Goal: Information Seeking & Learning: Learn about a topic

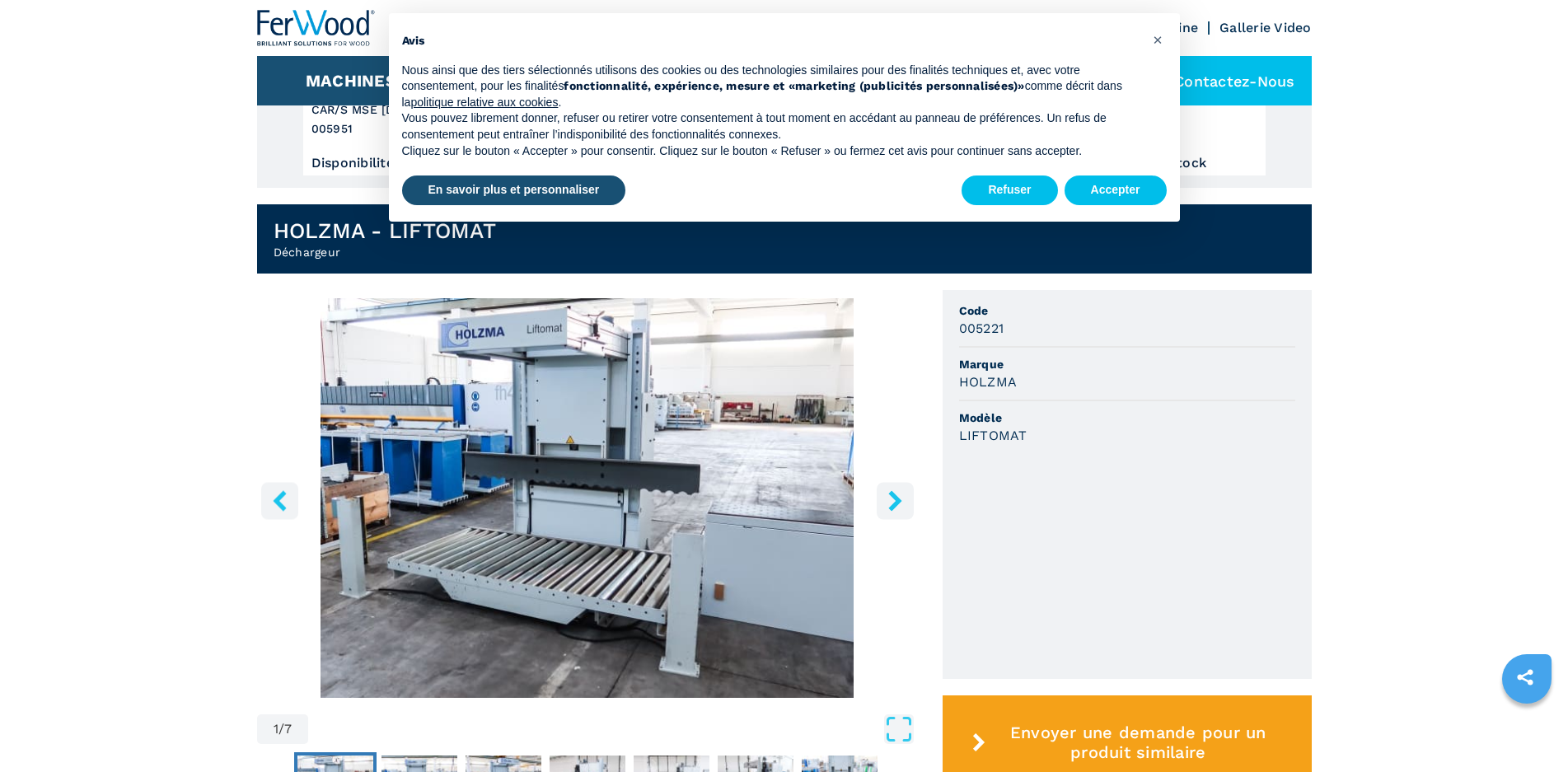
scroll to position [330, 0]
click at [1032, 201] on button "Refuser" at bounding box center [1010, 190] width 96 height 30
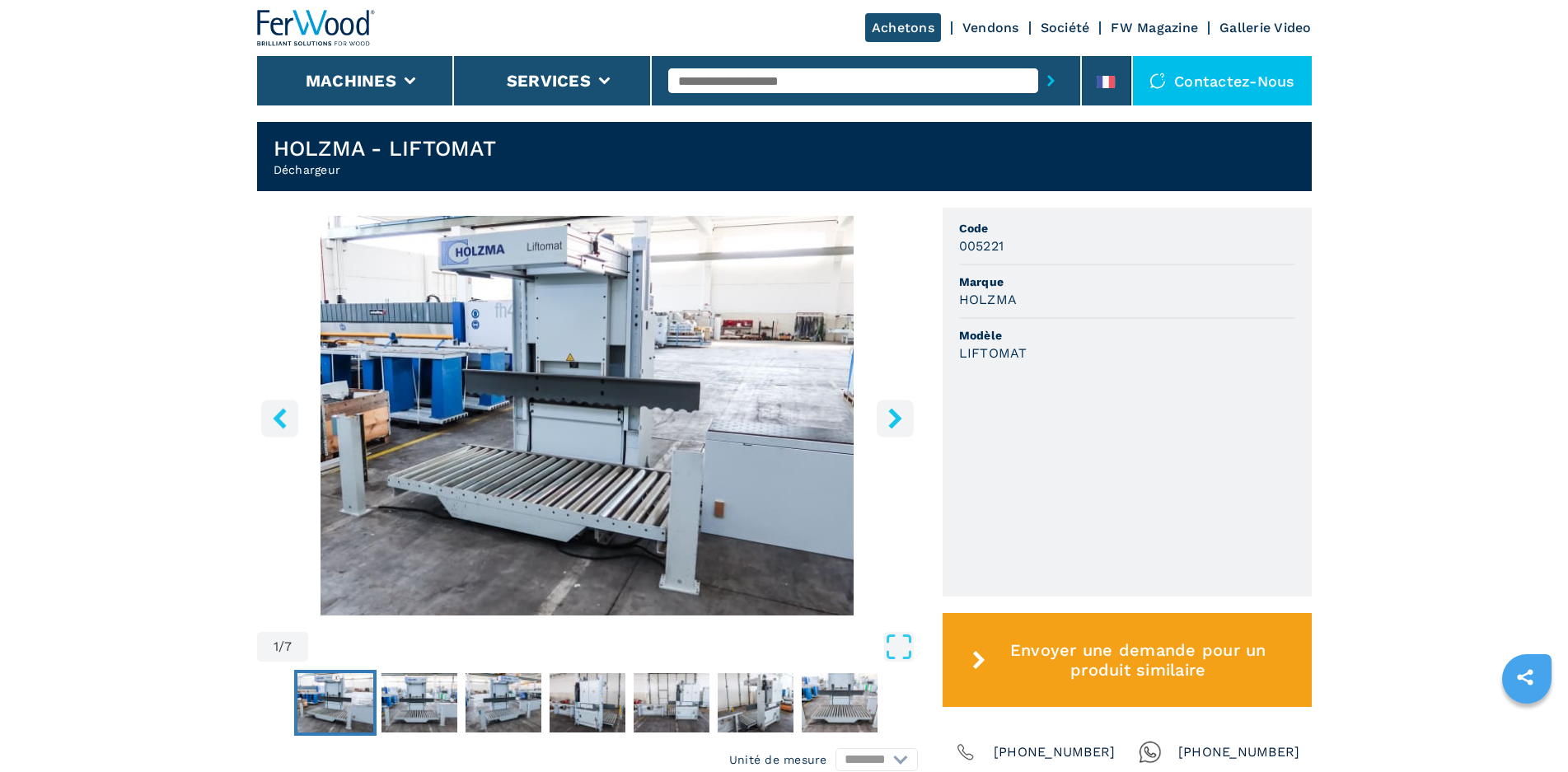
scroll to position [494, 0]
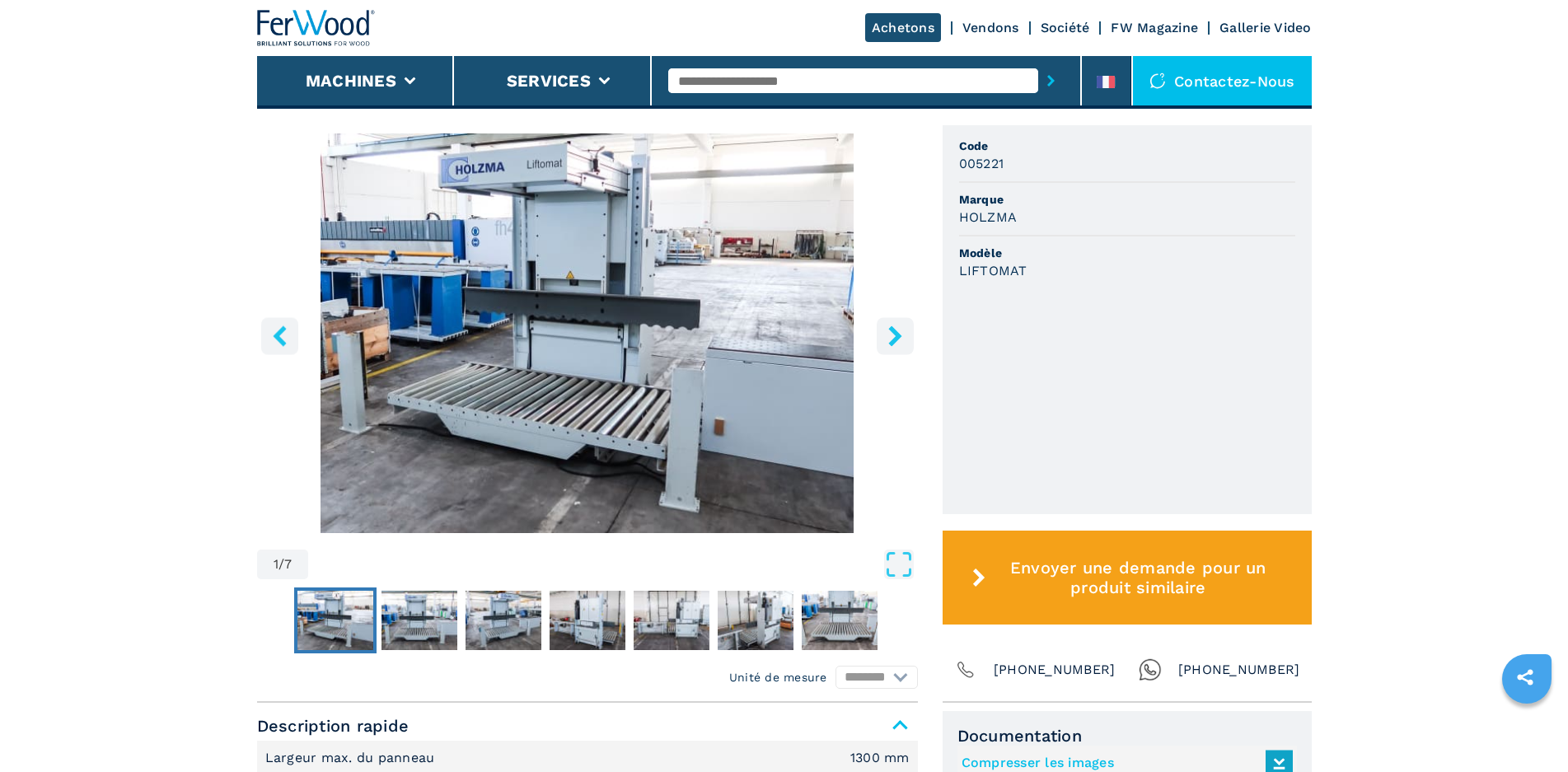
click at [473, 312] on img "Go to Slide 1" at bounding box center [587, 333] width 661 height 400
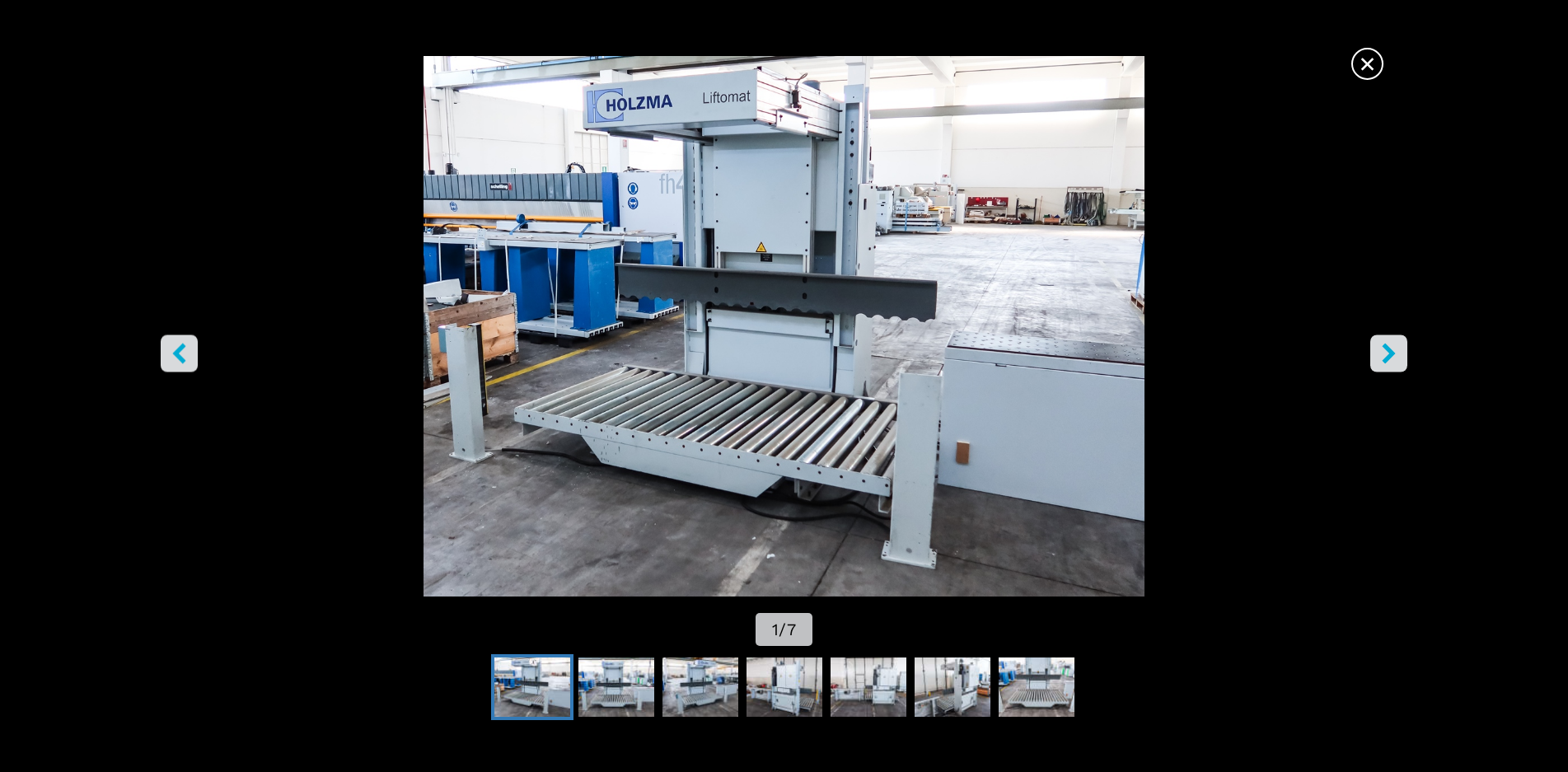
click at [778, 372] on img "Go to Slide 1" at bounding box center [783, 326] width 1411 height 540
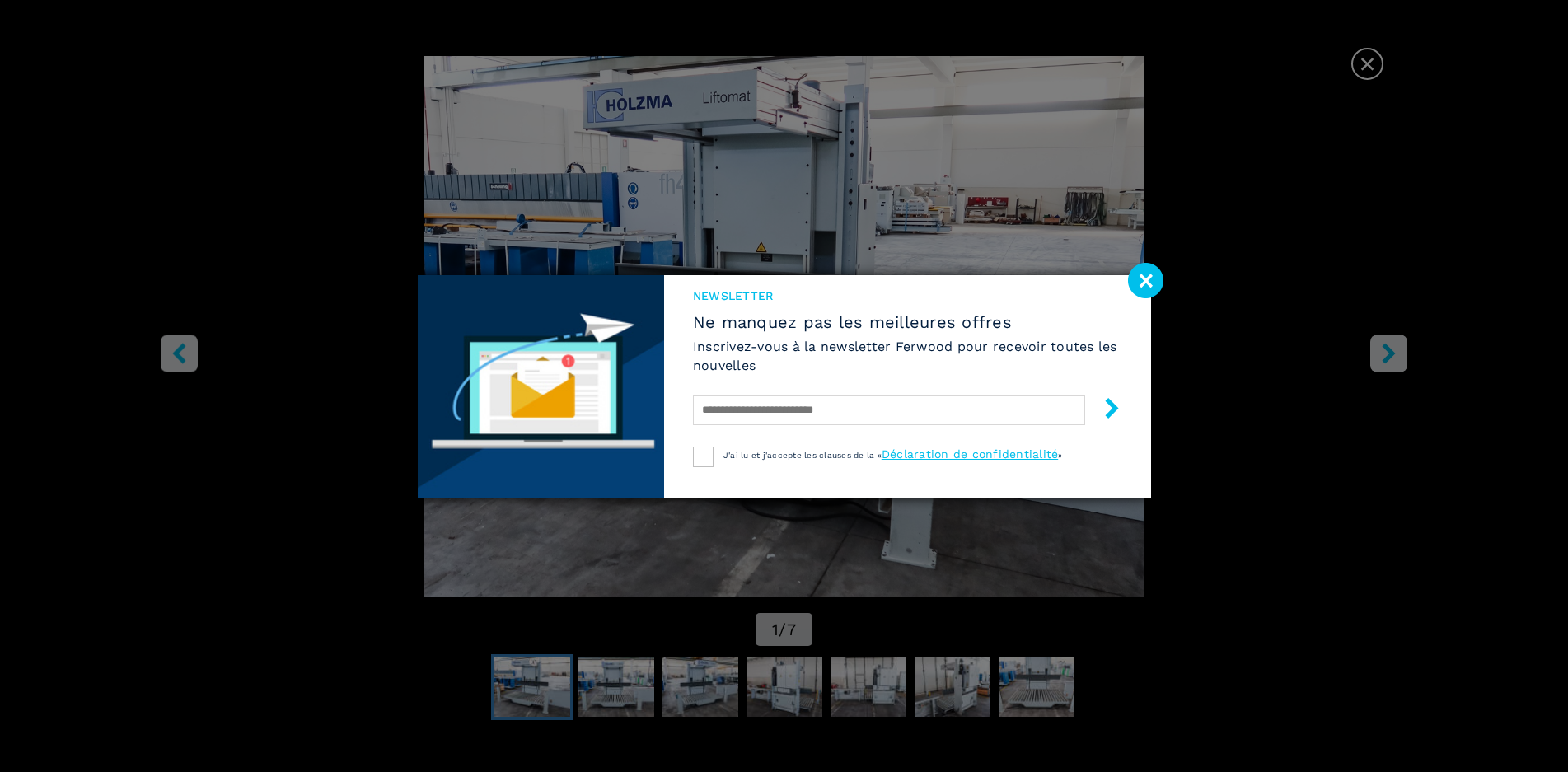
click at [1145, 275] on image at bounding box center [1146, 280] width 36 height 36
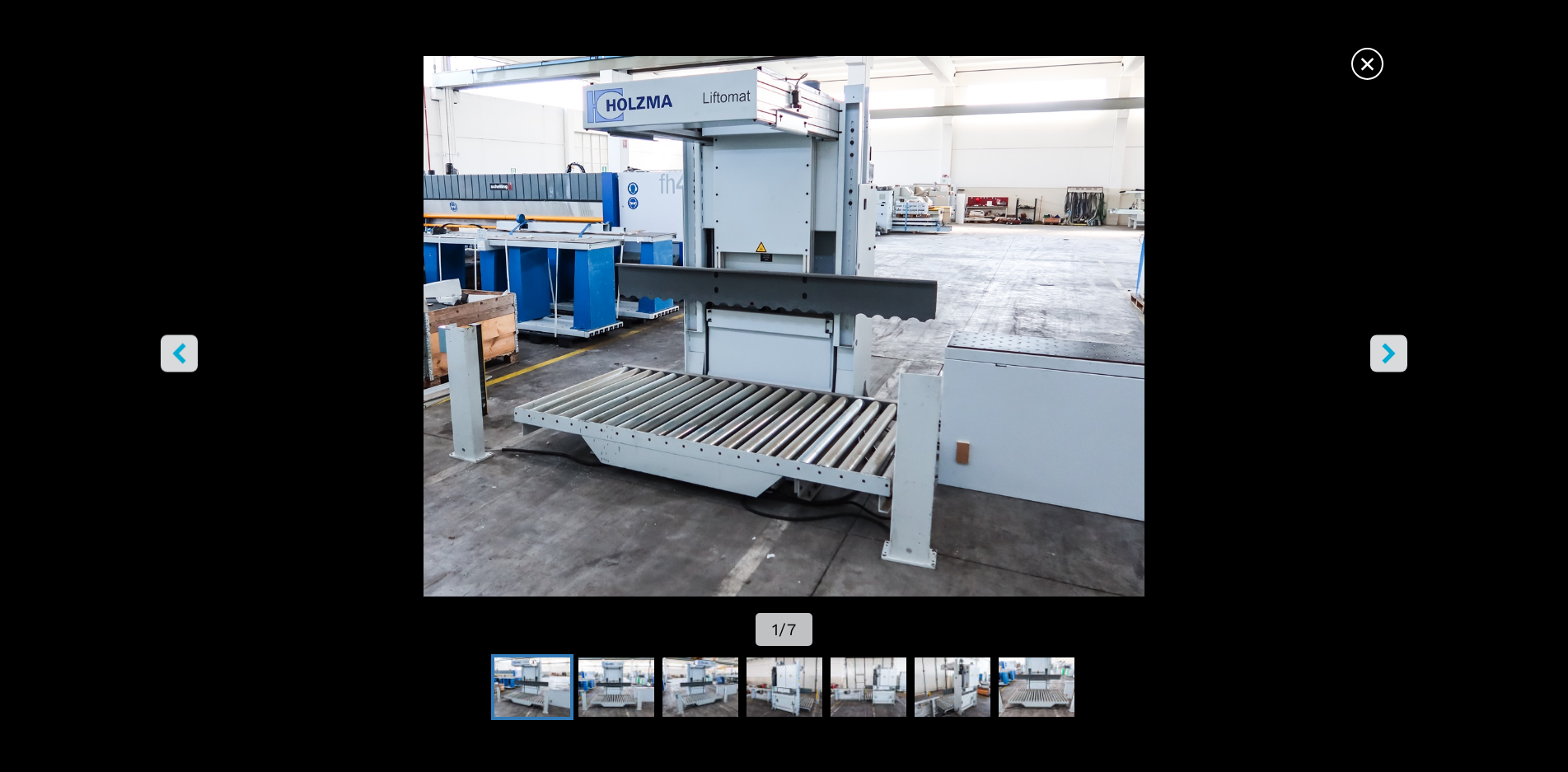
click at [1387, 351] on icon "right-button" at bounding box center [1389, 354] width 21 height 21
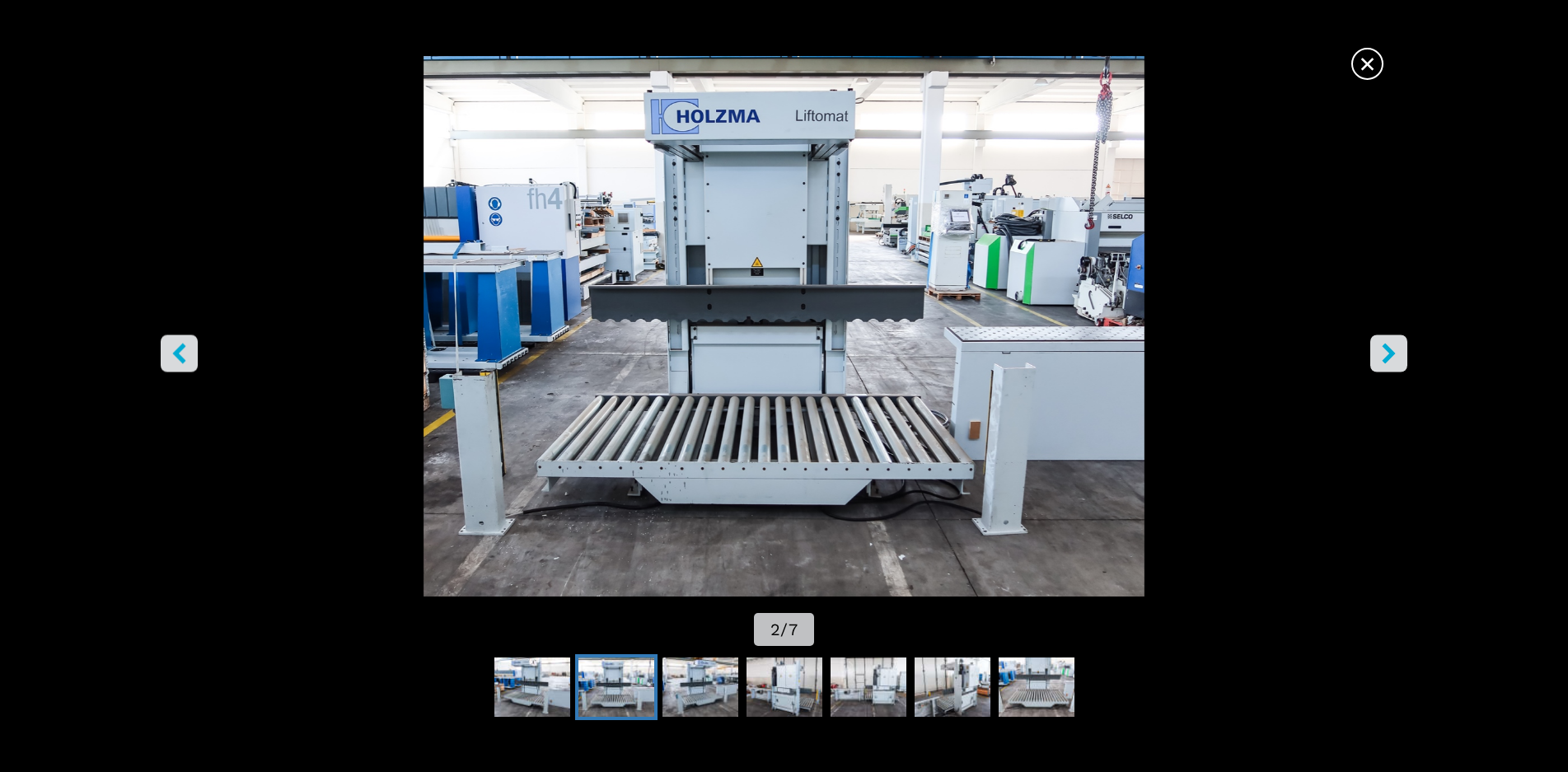
click at [1387, 351] on icon "right-button" at bounding box center [1389, 354] width 21 height 21
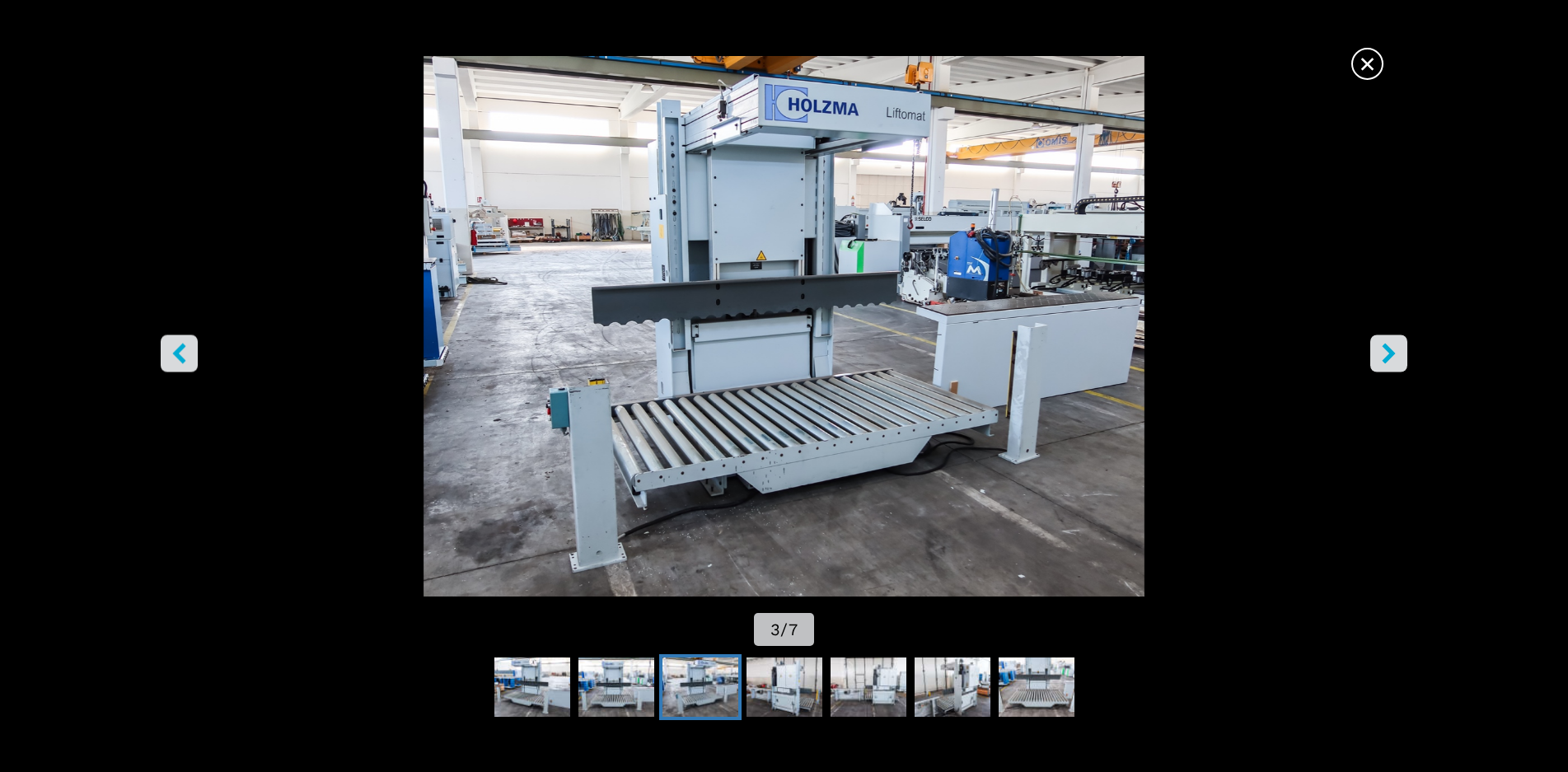
click at [1387, 351] on icon "right-button" at bounding box center [1389, 354] width 21 height 21
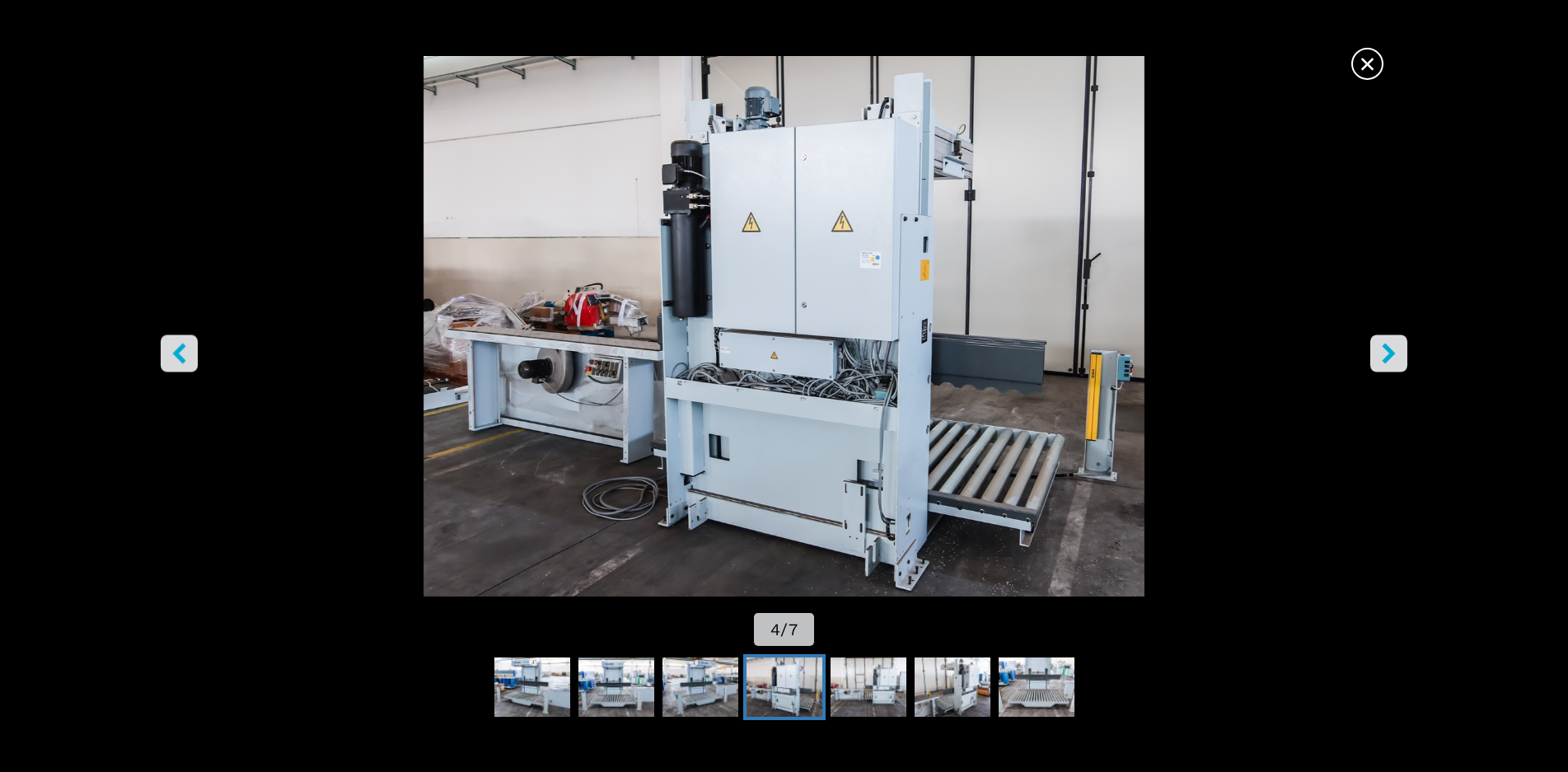
click at [1387, 351] on icon "right-button" at bounding box center [1389, 354] width 21 height 21
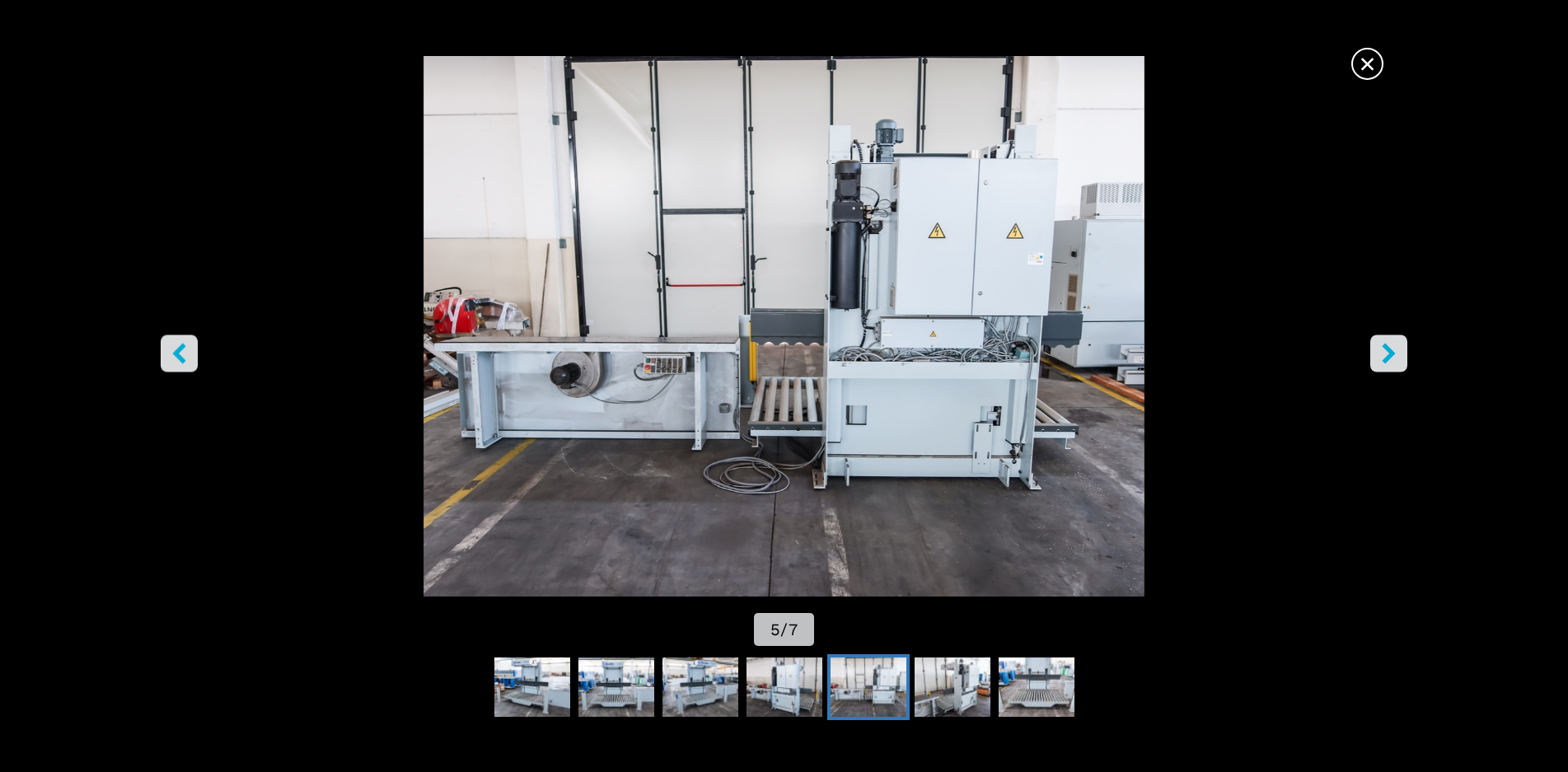
click at [1387, 351] on icon "right-button" at bounding box center [1389, 354] width 21 height 21
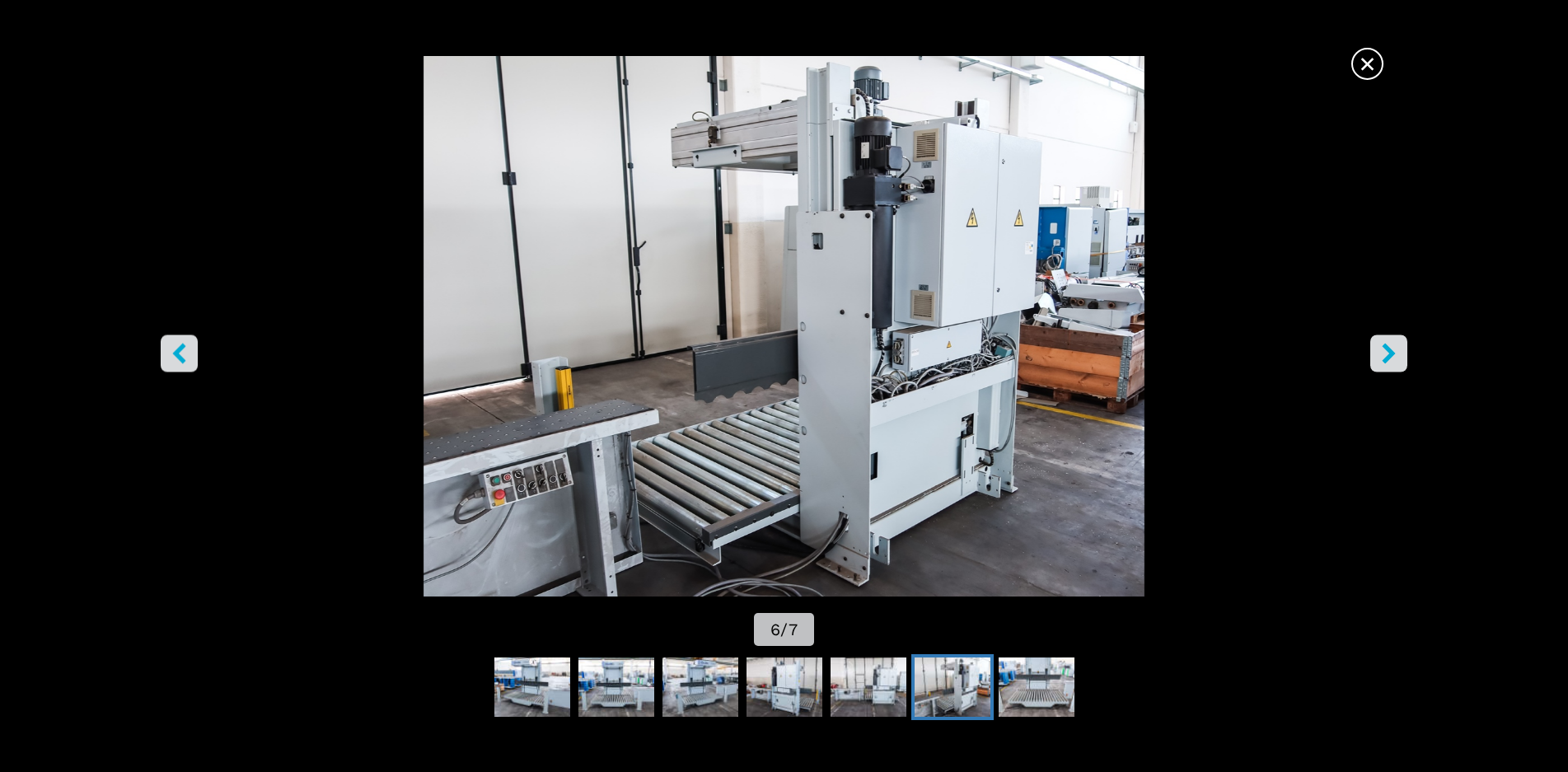
click at [1387, 351] on icon "right-button" at bounding box center [1389, 354] width 21 height 21
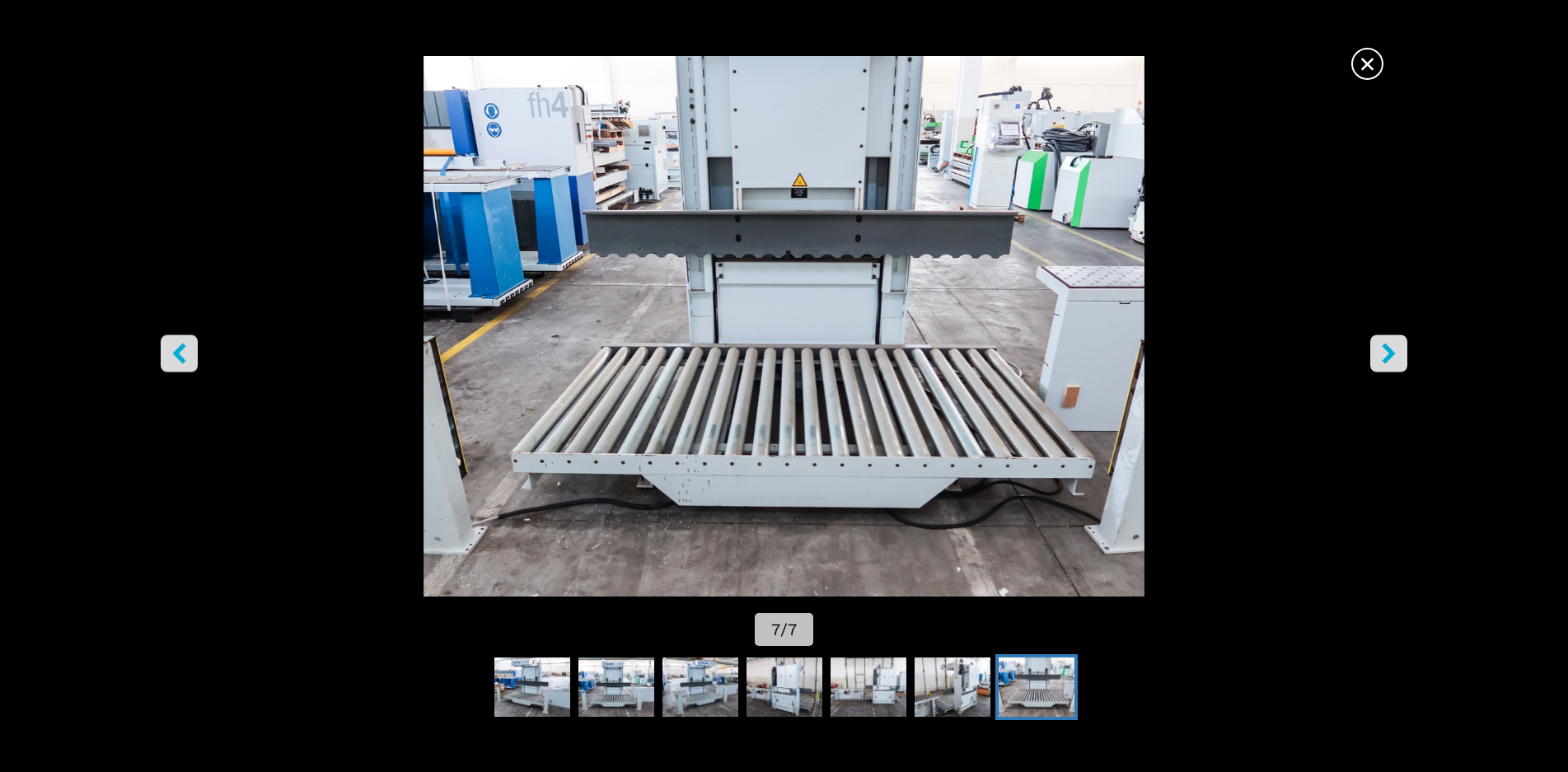
click at [1387, 351] on icon "right-button" at bounding box center [1389, 354] width 21 height 21
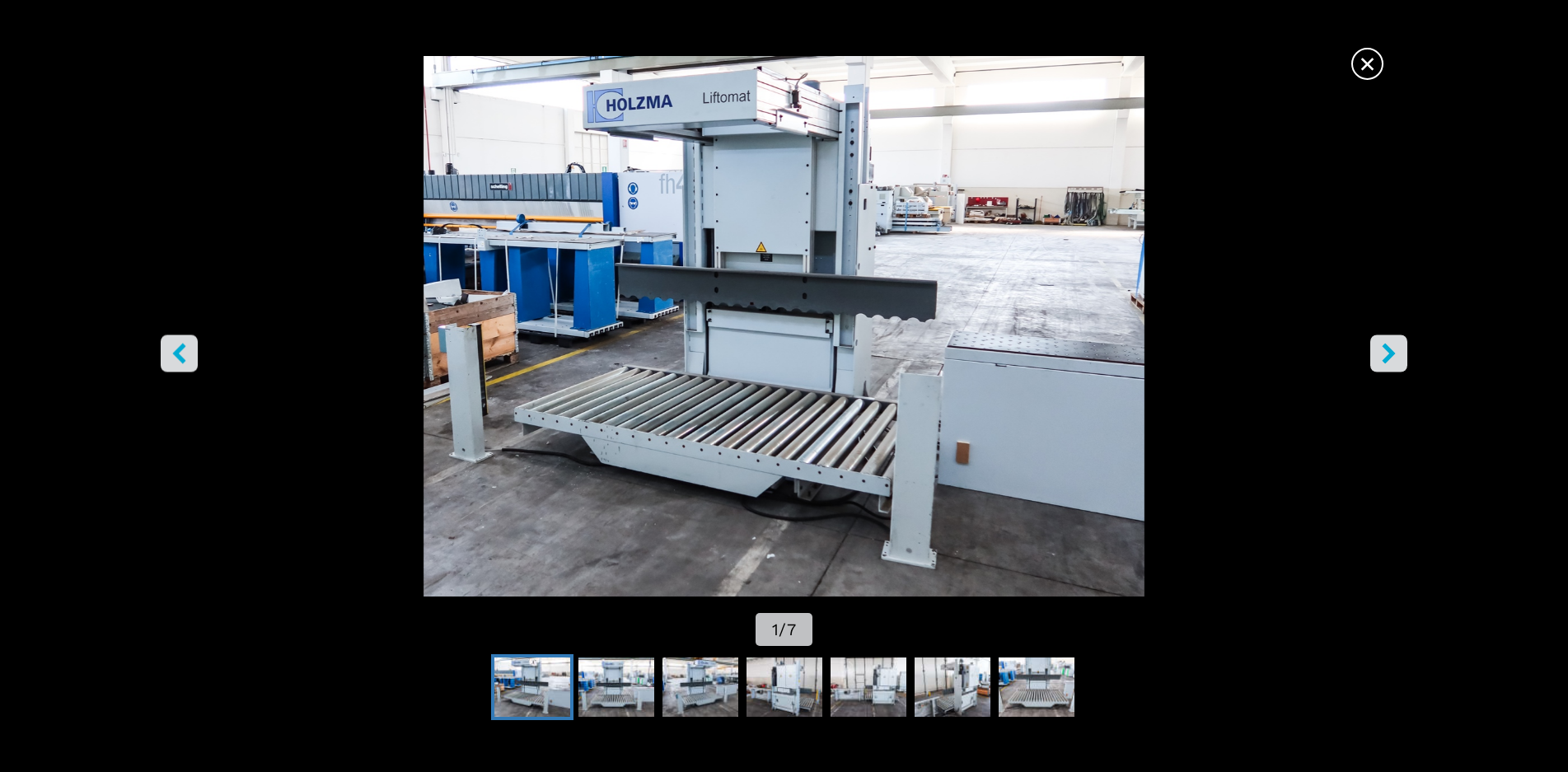
click at [1387, 351] on icon "right-button" at bounding box center [1389, 354] width 21 height 21
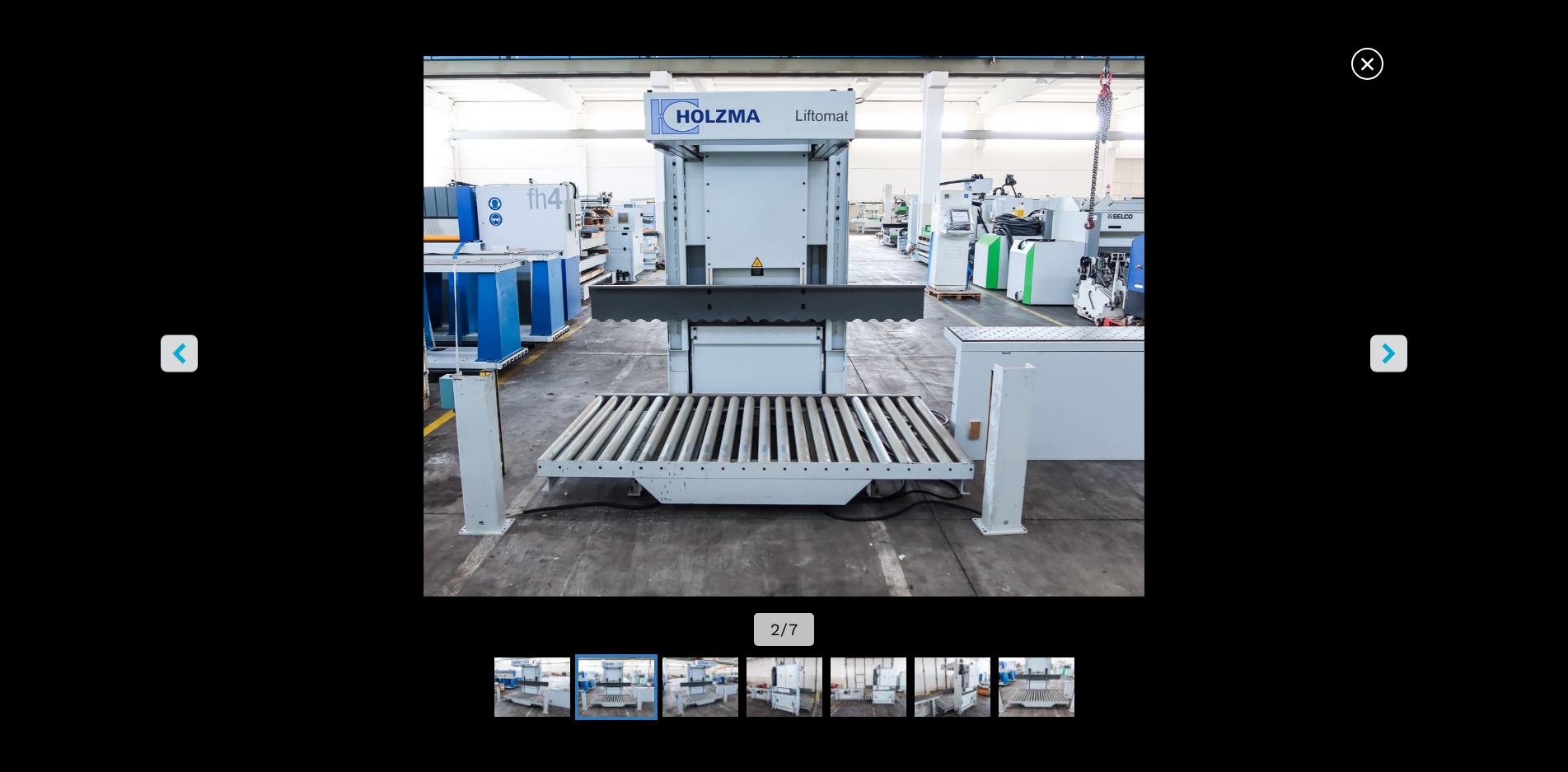
click at [1387, 351] on icon "right-button" at bounding box center [1389, 354] width 21 height 21
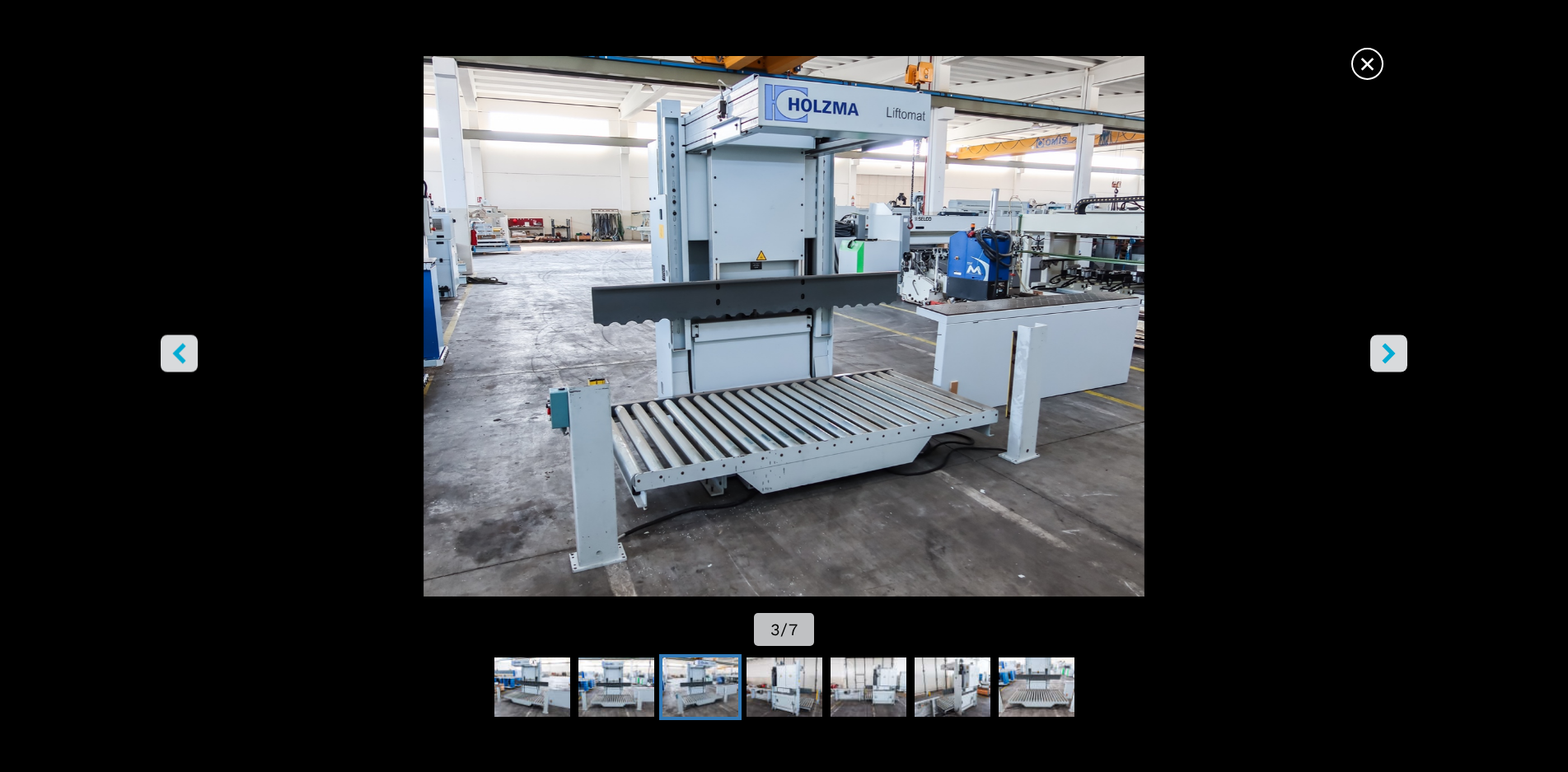
click at [1387, 351] on icon "right-button" at bounding box center [1389, 354] width 21 height 21
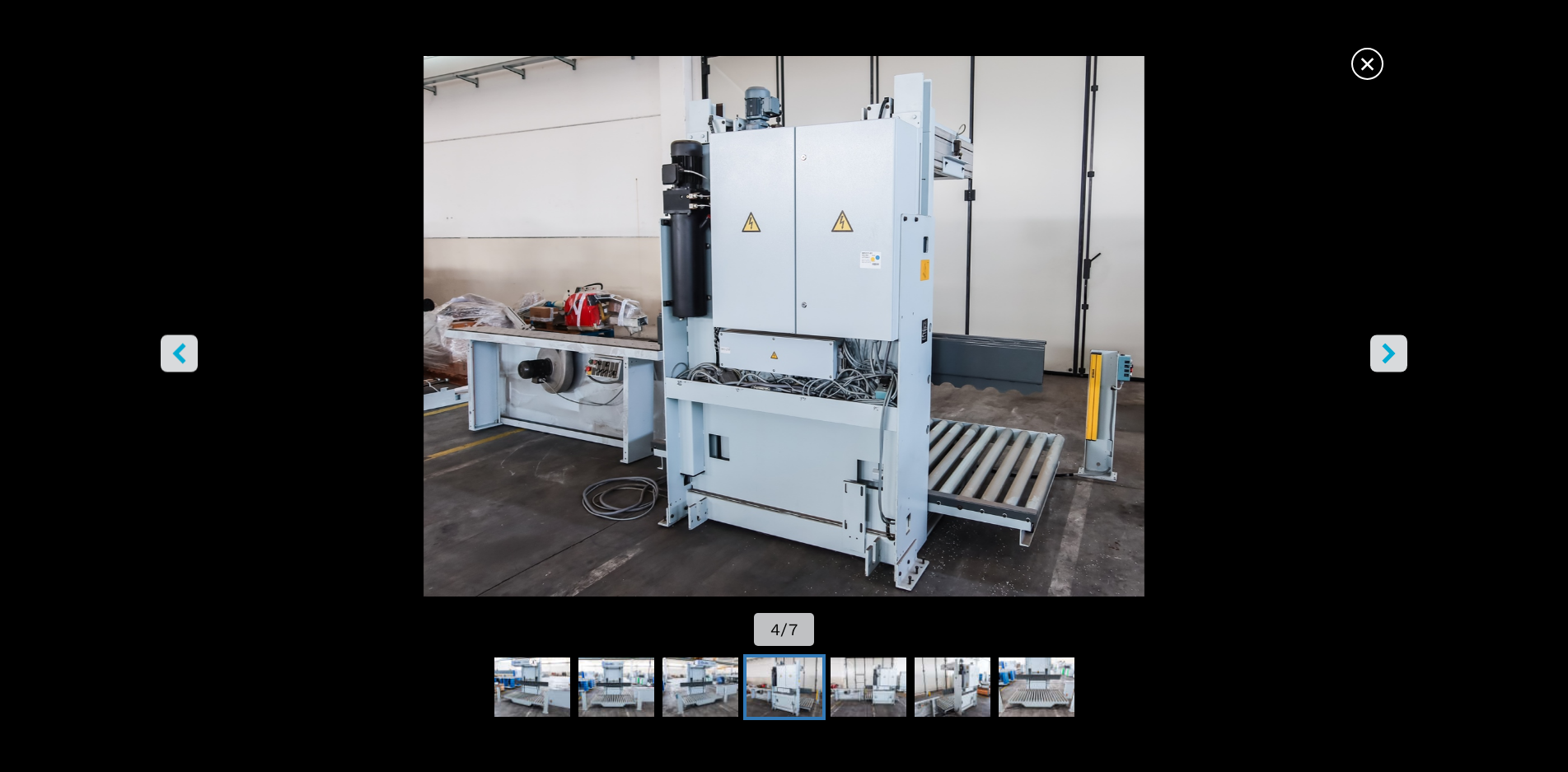
click at [1387, 351] on icon "right-button" at bounding box center [1389, 354] width 21 height 21
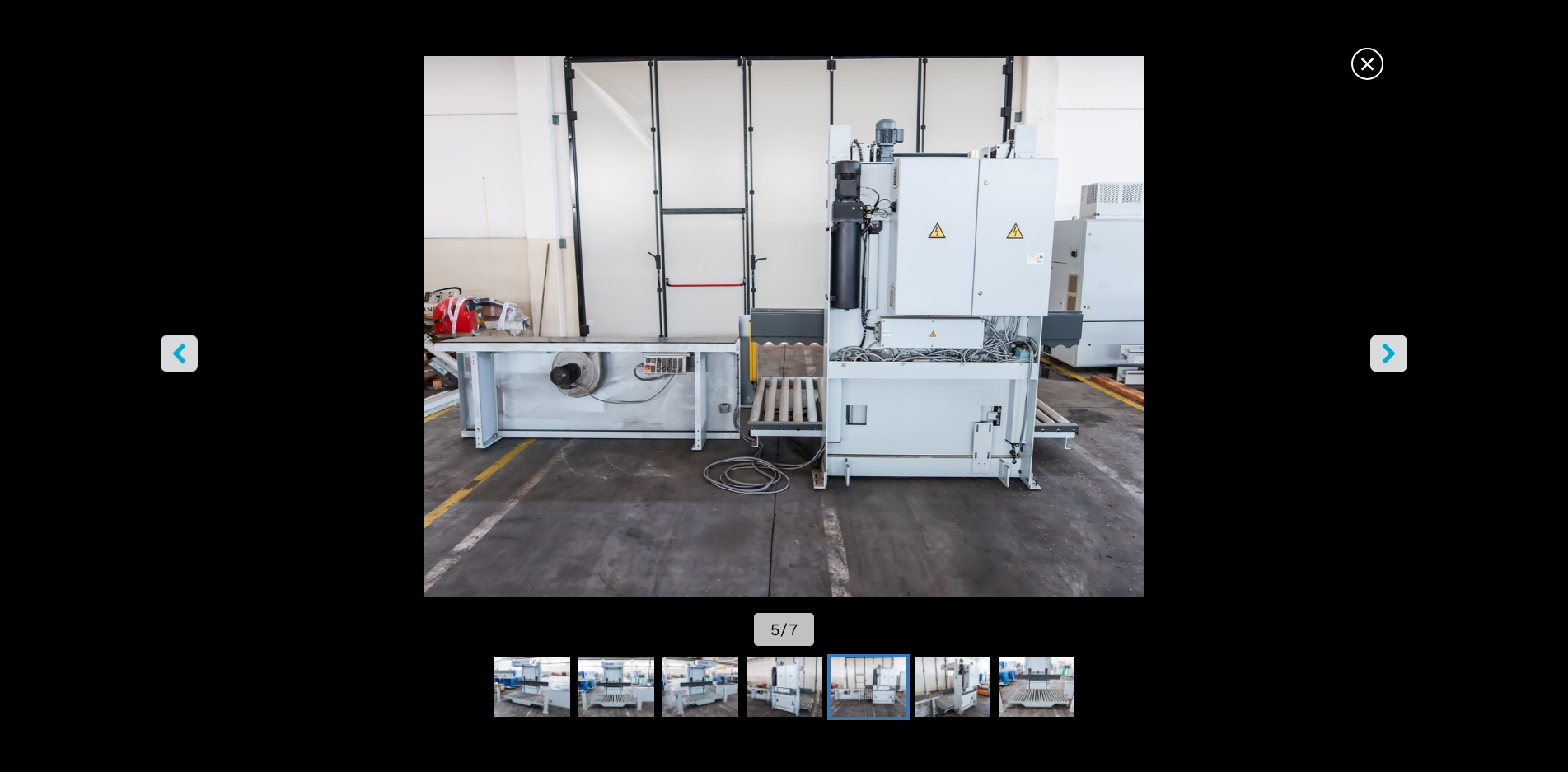
click at [1387, 351] on icon "right-button" at bounding box center [1389, 354] width 21 height 21
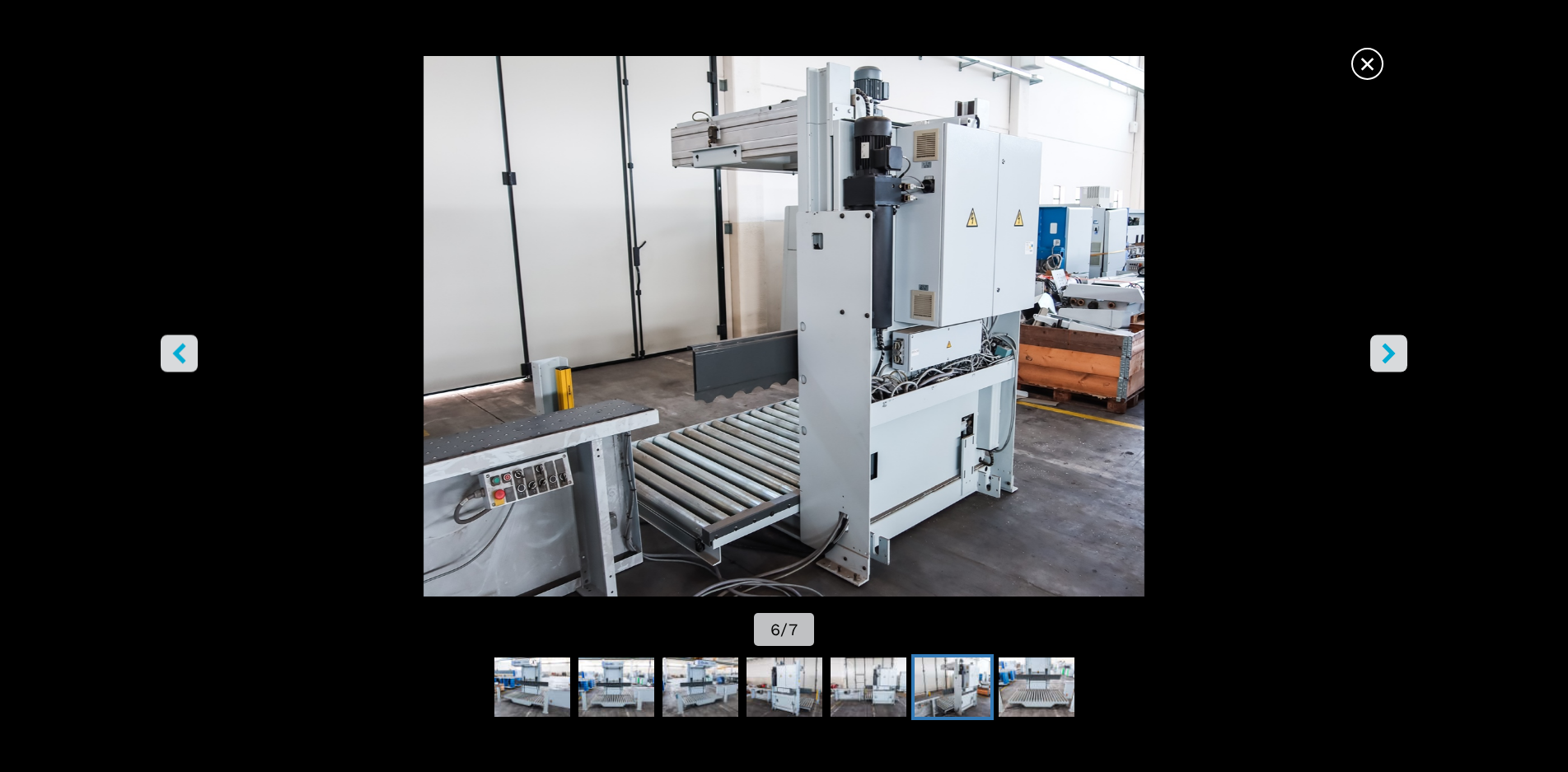
click at [1387, 351] on icon "right-button" at bounding box center [1389, 354] width 21 height 21
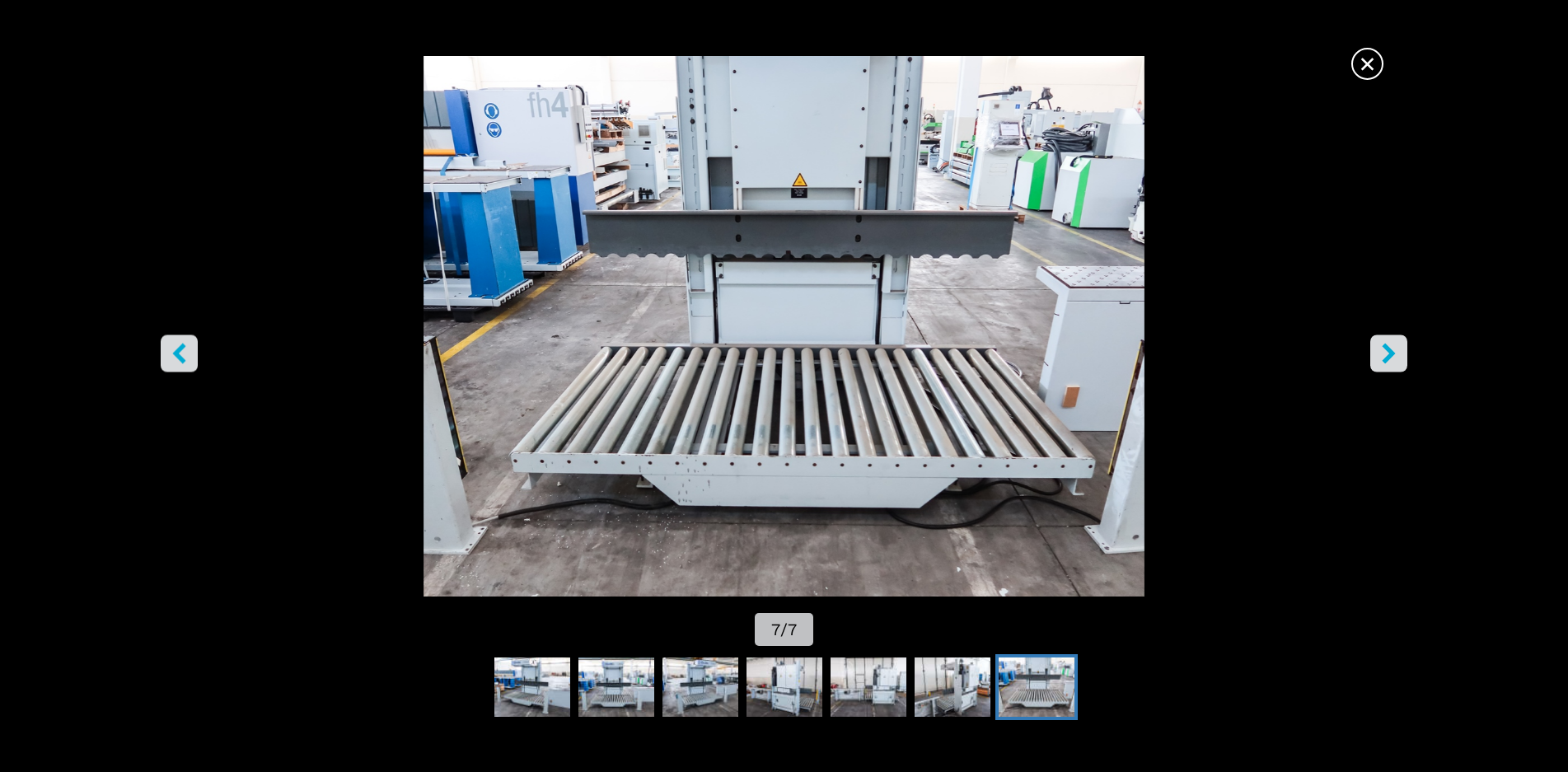
click at [1387, 351] on icon "right-button" at bounding box center [1389, 354] width 21 height 21
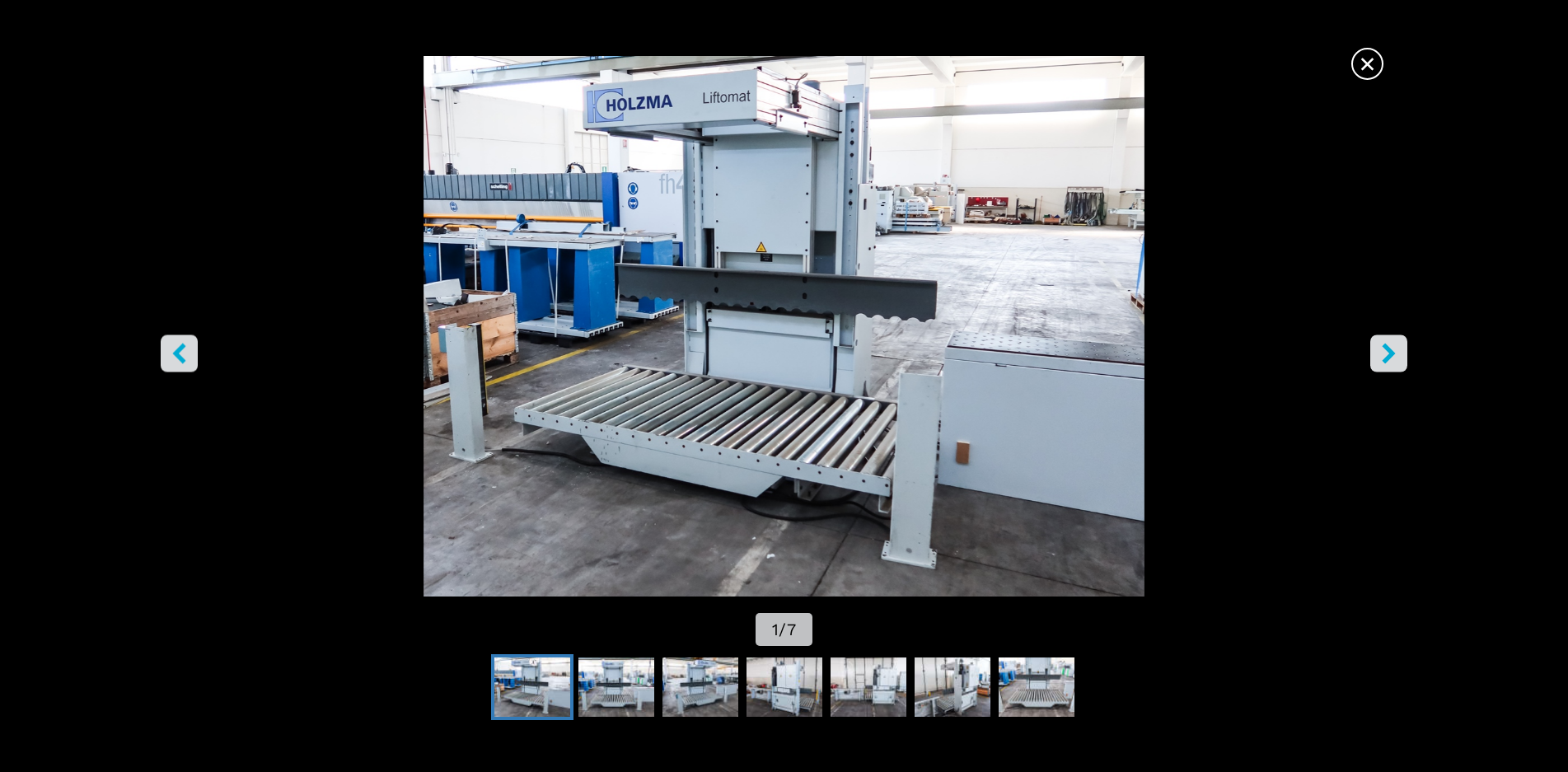
click at [1367, 64] on span "×" at bounding box center [1367, 60] width 29 height 29
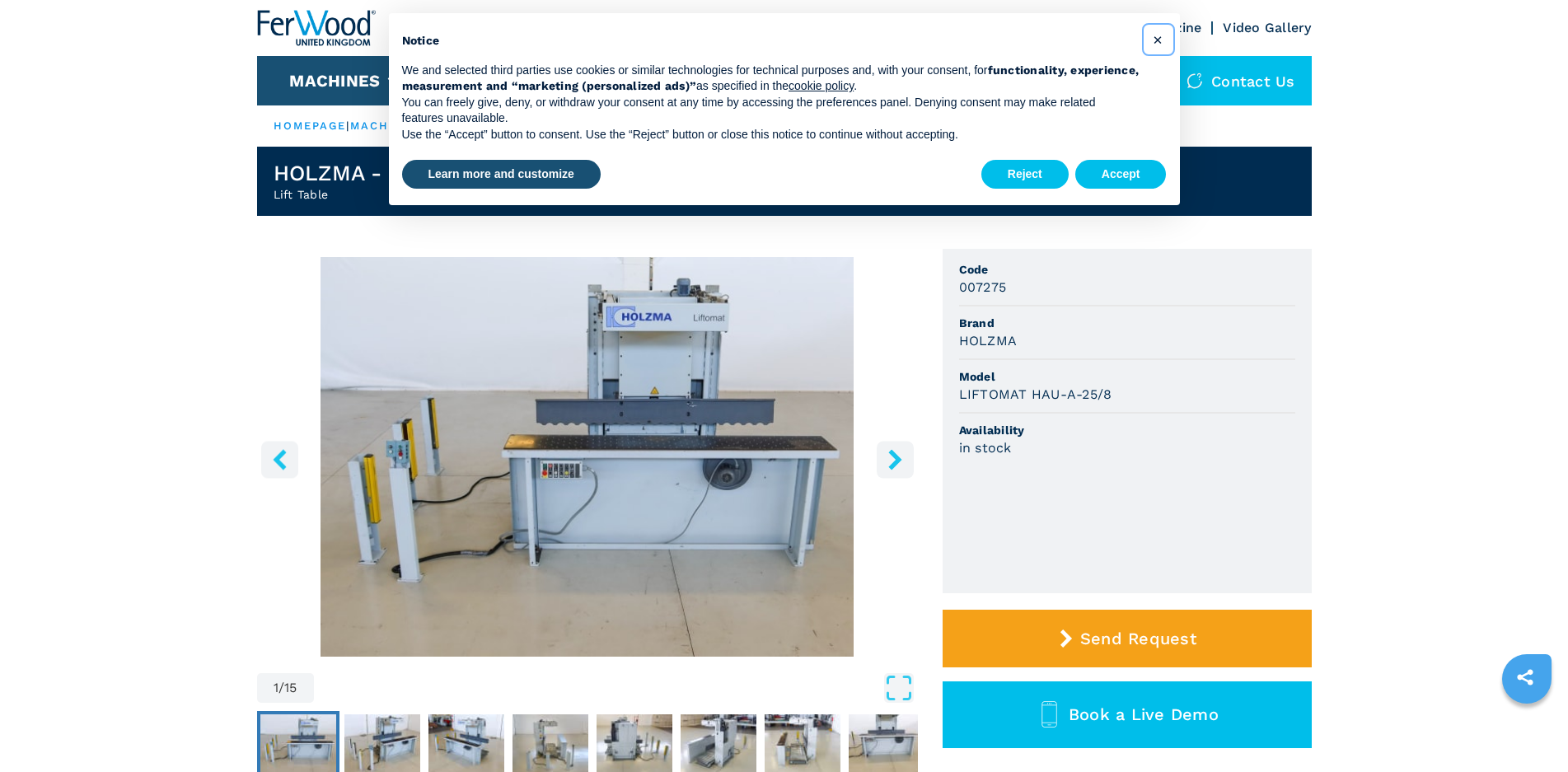
click at [1154, 39] on span "×" at bounding box center [1157, 39] width 10 height 20
